Goal: Check status: Check status

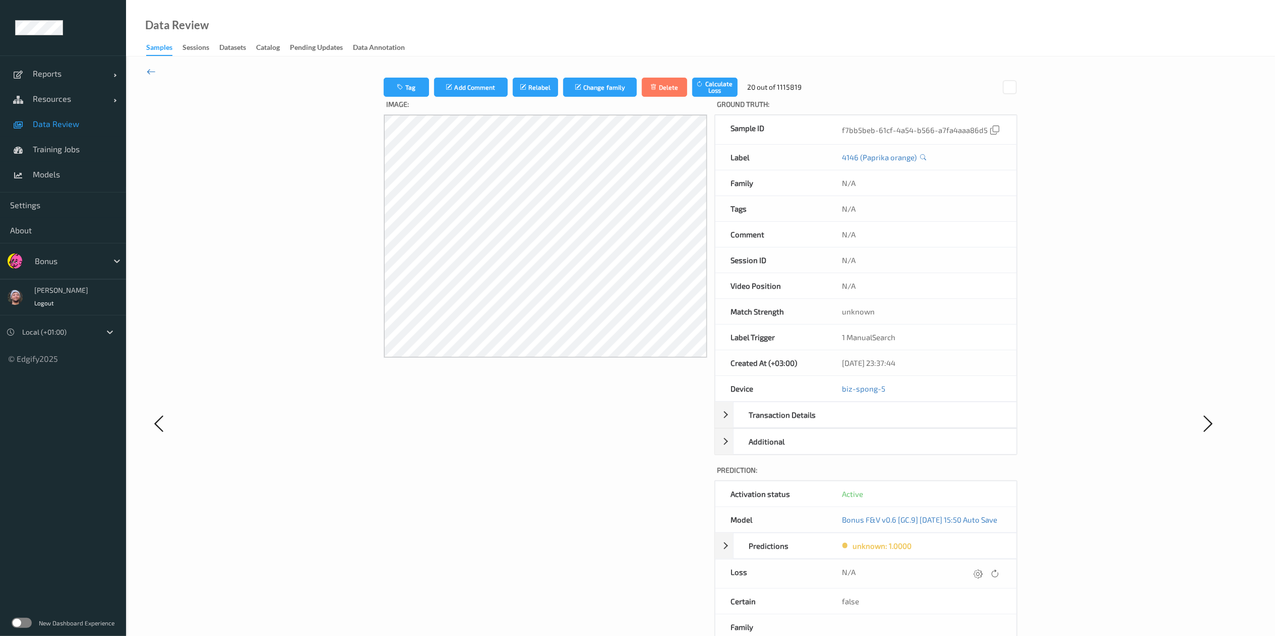
click at [154, 67] on icon at bounding box center [151, 71] width 9 height 11
click at [51, 129] on link "Data Review" at bounding box center [63, 123] width 126 height 25
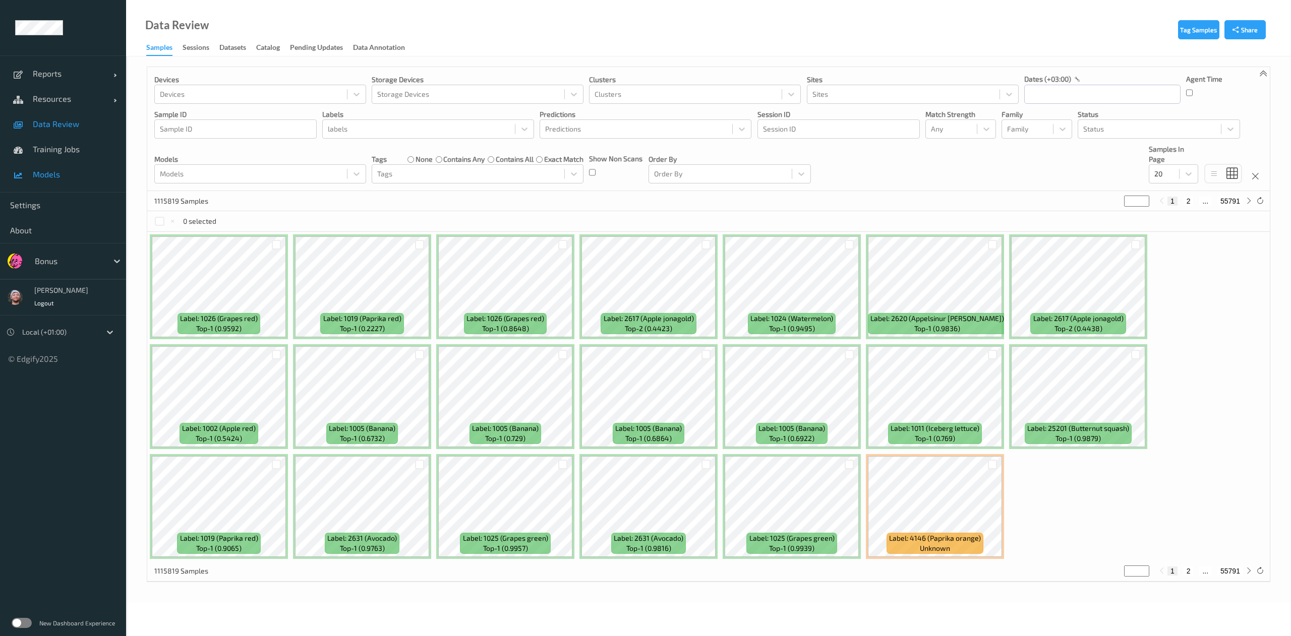
click at [68, 178] on span "Models" at bounding box center [74, 174] width 83 height 10
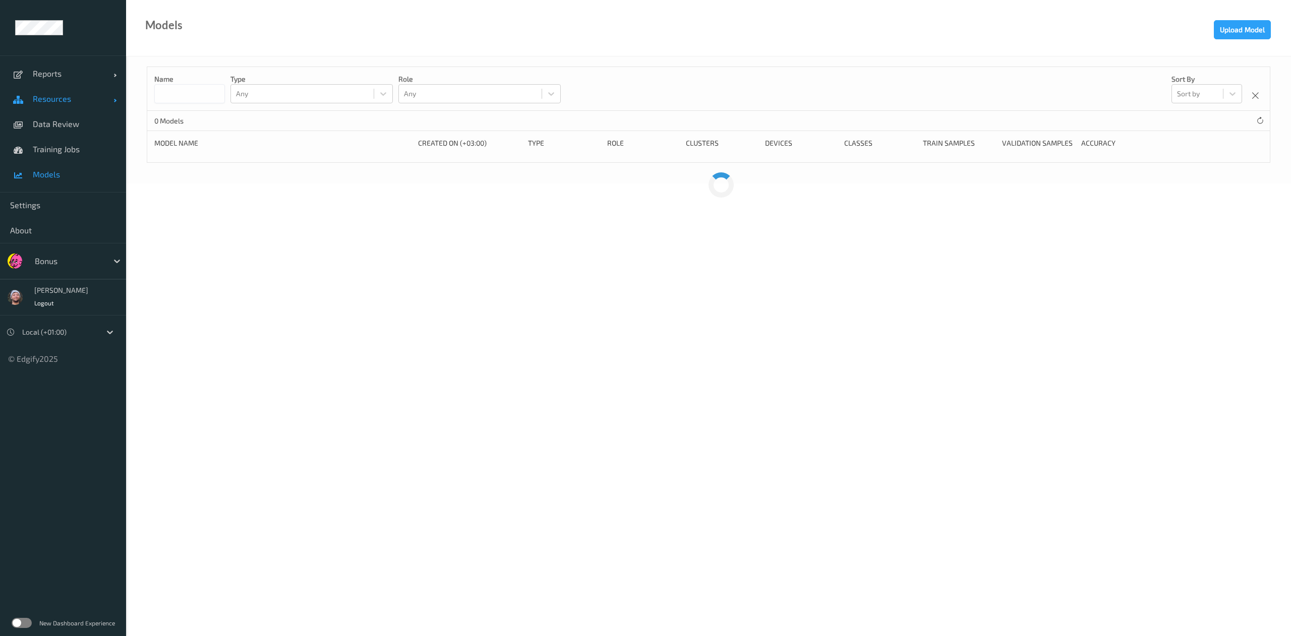
click at [69, 107] on link "Resources" at bounding box center [63, 98] width 126 height 25
click at [73, 120] on span "Devices" at bounding box center [74, 124] width 83 height 10
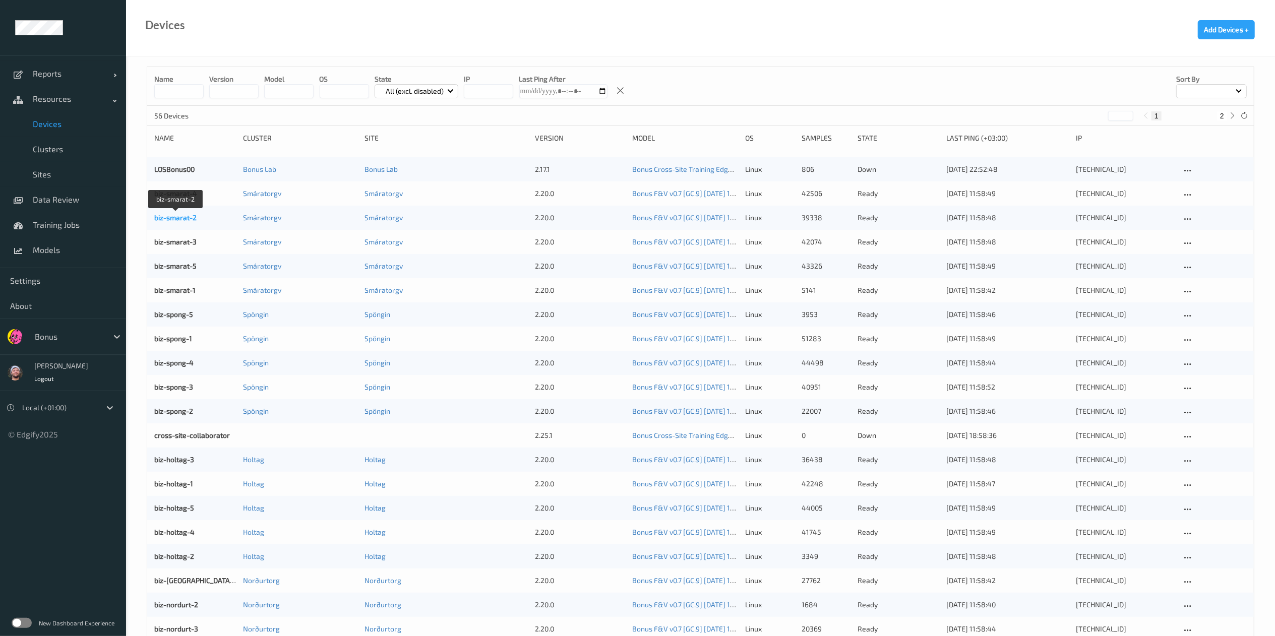
click at [178, 213] on link "biz-smarat-2" at bounding box center [175, 217] width 42 height 9
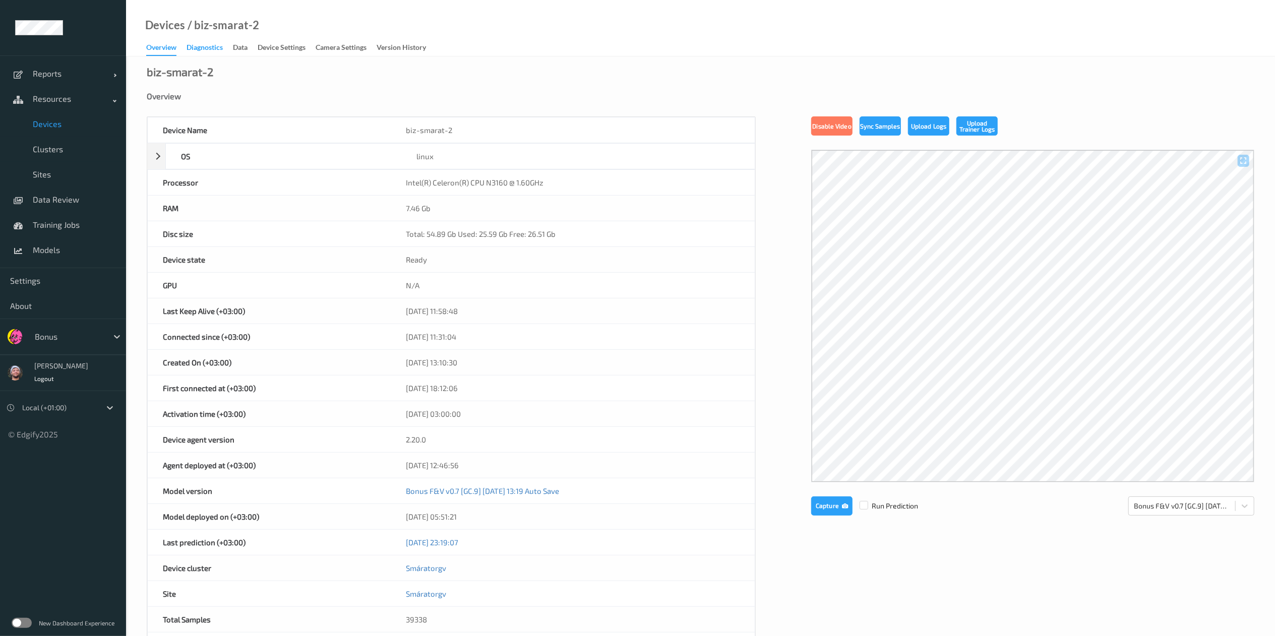
click at [220, 47] on div "Diagnostics" at bounding box center [205, 48] width 36 height 13
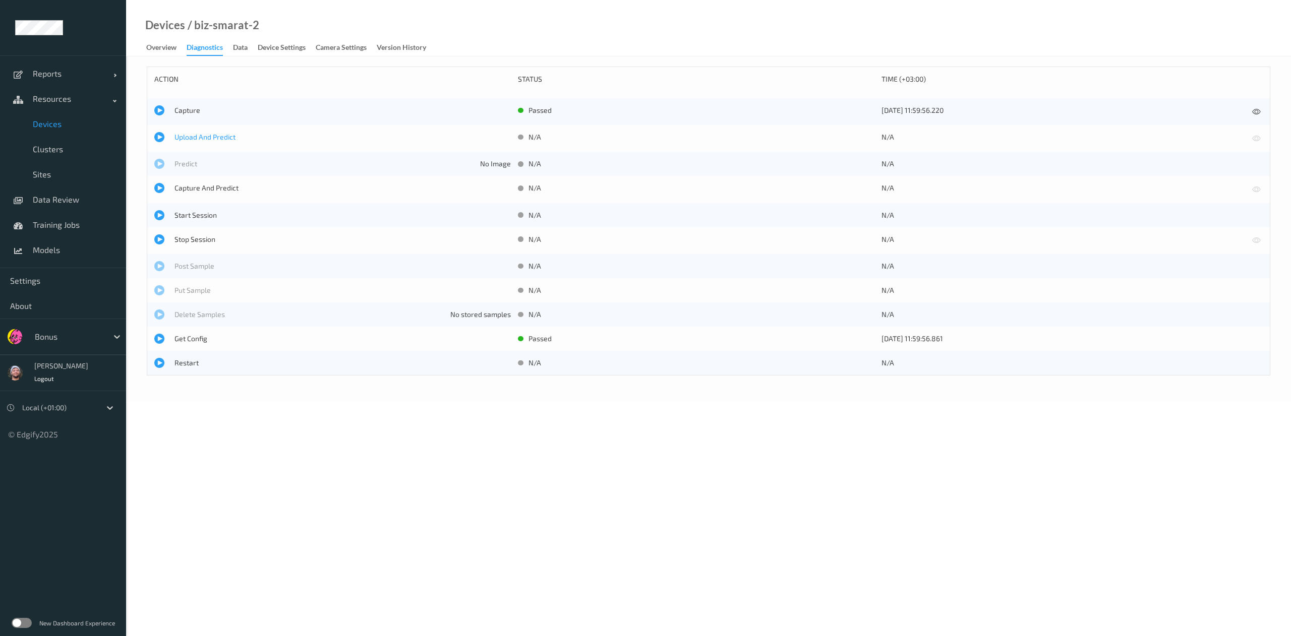
click at [207, 133] on span "Upload And Predict" at bounding box center [342, 137] width 336 height 10
